Goal: Communication & Community: Answer question/provide support

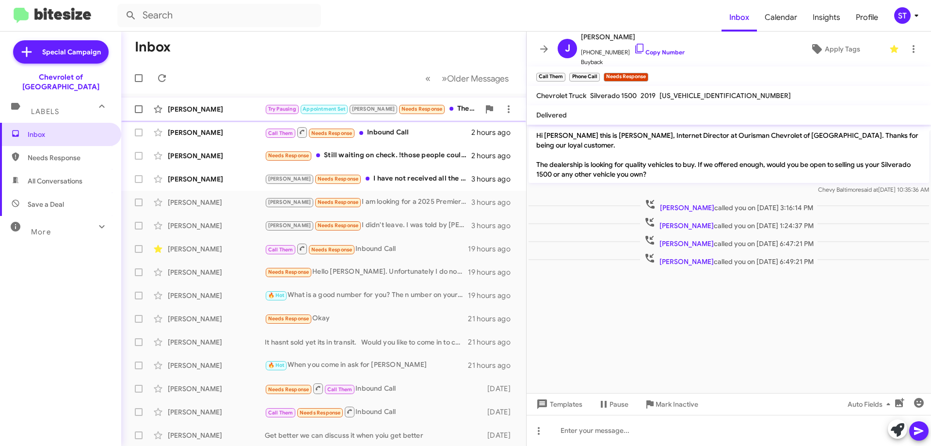
click at [428, 108] on div "Try Pausing Appointment Set [PERSON_NAME] Needs Response The numbers weren't ri…" at bounding box center [372, 108] width 215 height 11
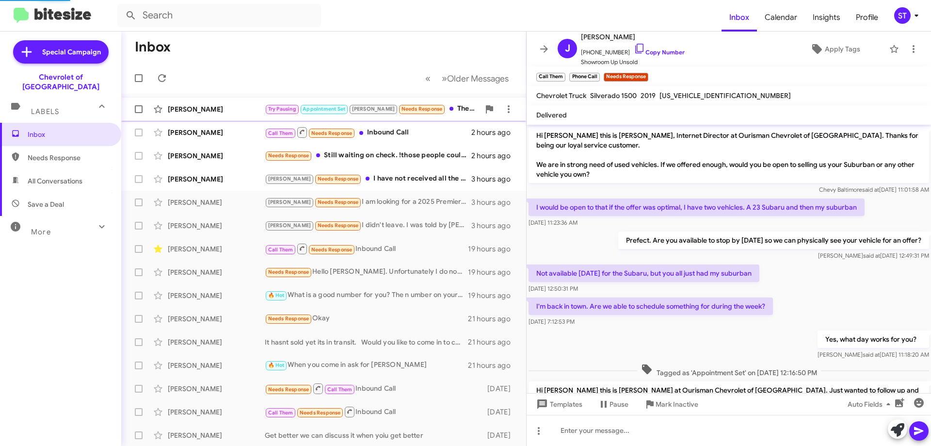
scroll to position [104, 0]
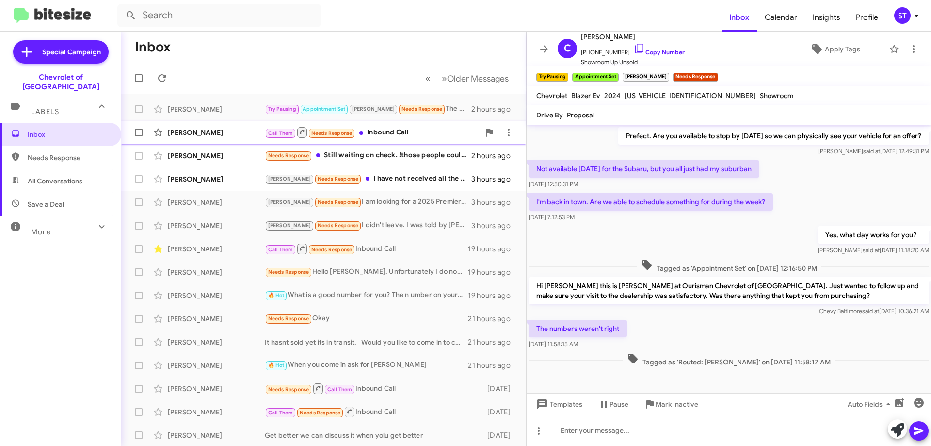
click at [407, 131] on div "Call Them Needs Response Inbound Call" at bounding box center [372, 132] width 215 height 12
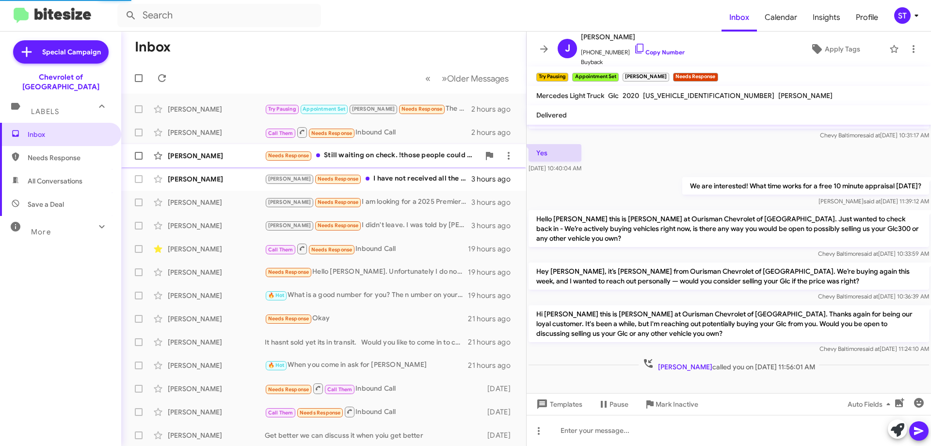
scroll to position [87, 0]
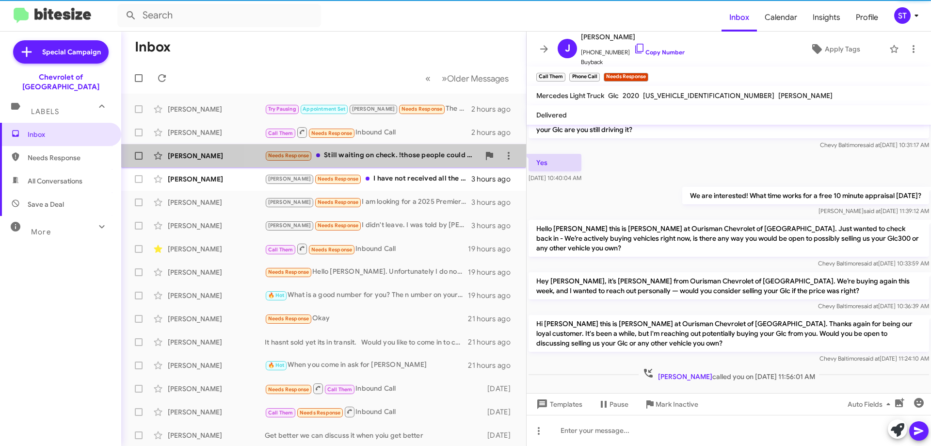
click at [399, 158] on div "Needs Response Still waiting on check. !those people could care less. Im disgus…" at bounding box center [372, 155] width 215 height 11
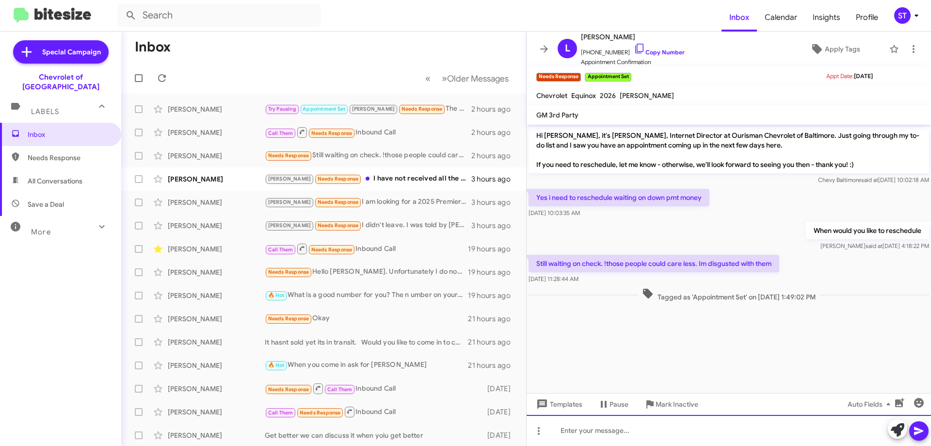
click at [613, 436] on div at bounding box center [729, 430] width 405 height 31
click at [615, 440] on div at bounding box center [729, 430] width 405 height 31
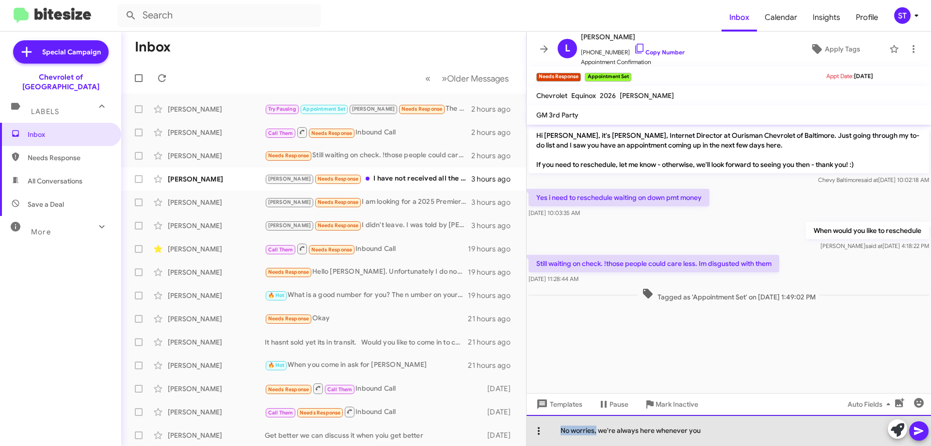
drag, startPoint x: 596, startPoint y: 431, endPoint x: 548, endPoint y: 429, distance: 47.6
click at [548, 429] on div "No worries, we're always here whenever you" at bounding box center [729, 430] width 405 height 31
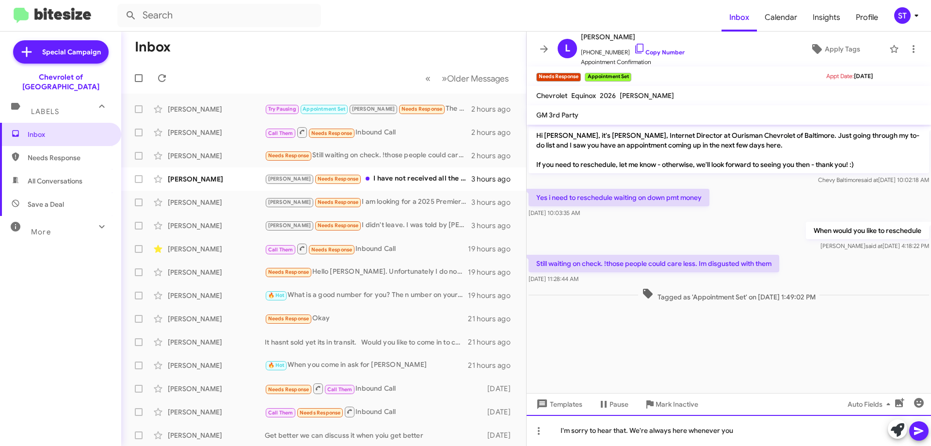
click at [780, 430] on div "I'm sorry to hear that. We're always here whenever you" at bounding box center [729, 430] width 405 height 31
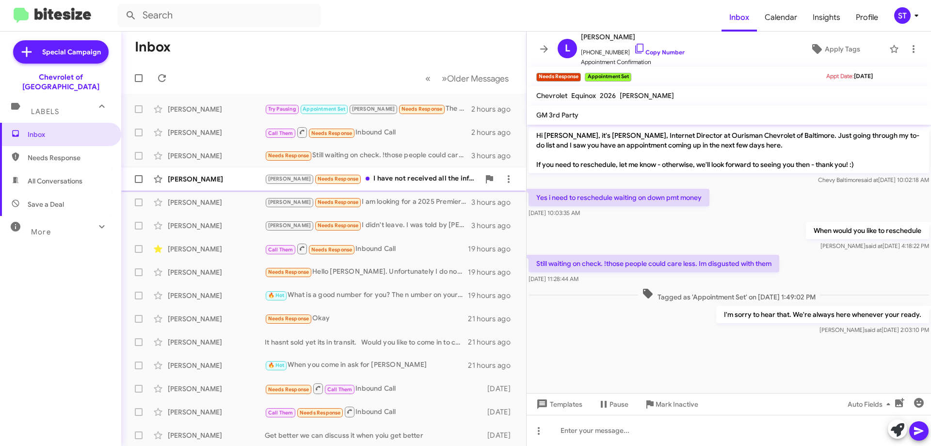
click at [407, 184] on div "[PERSON_NAME] Needs Response I have not received all the information I needed, …" at bounding box center [372, 178] width 215 height 11
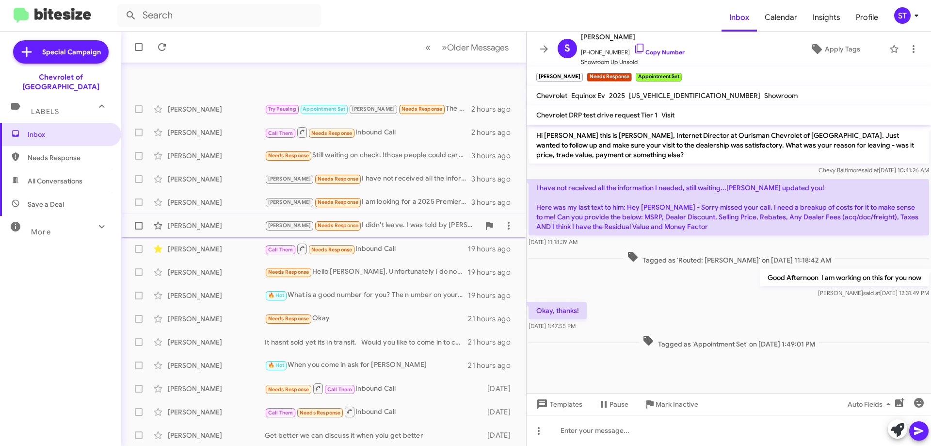
scroll to position [117, 0]
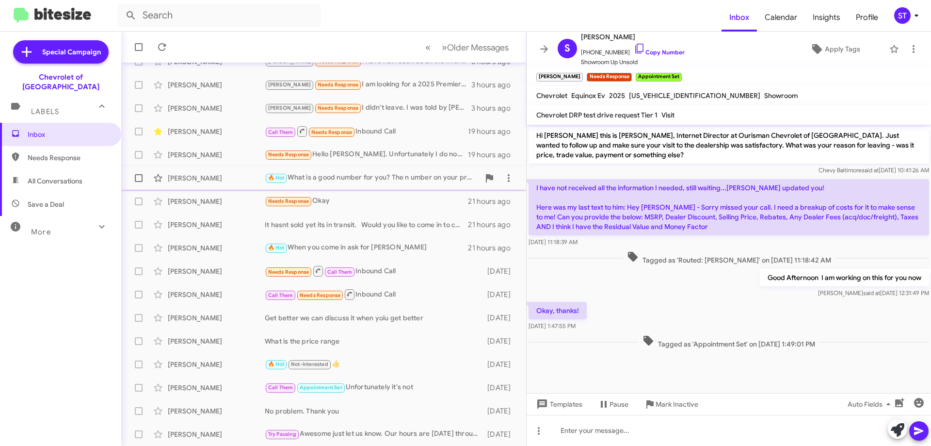
click at [228, 182] on div "[PERSON_NAME]" at bounding box center [216, 178] width 97 height 10
